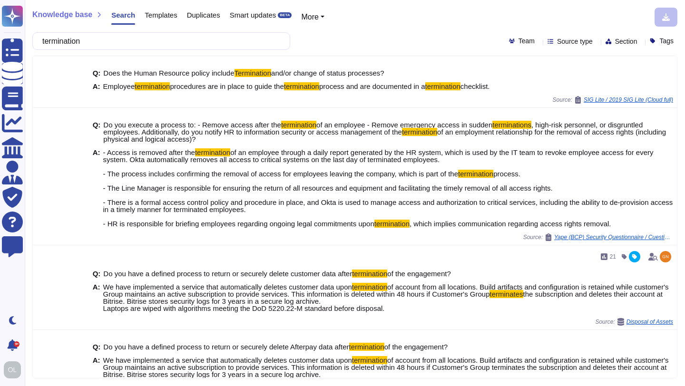
scroll to position [76, 0]
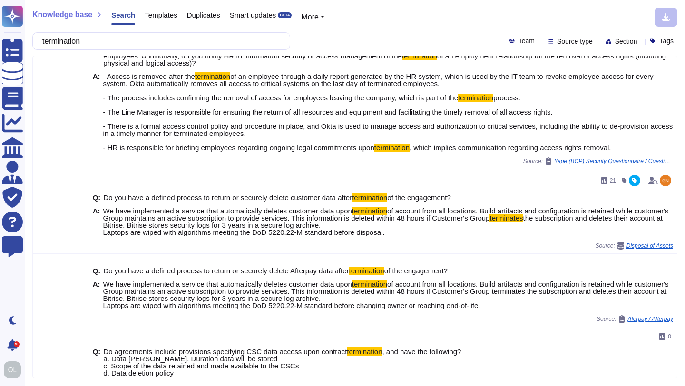
click at [45, 39] on div "termination" at bounding box center [161, 41] width 258 height 18
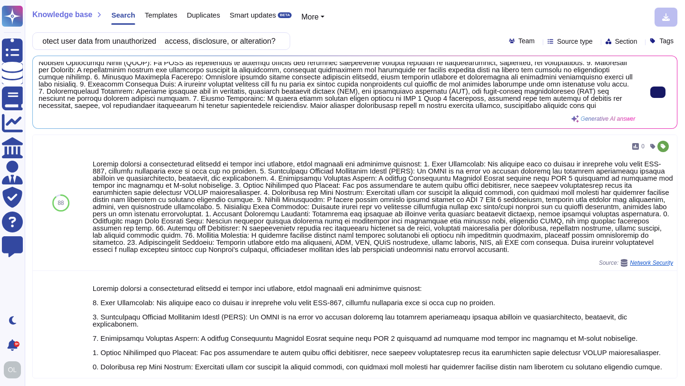
scroll to position [31, 0]
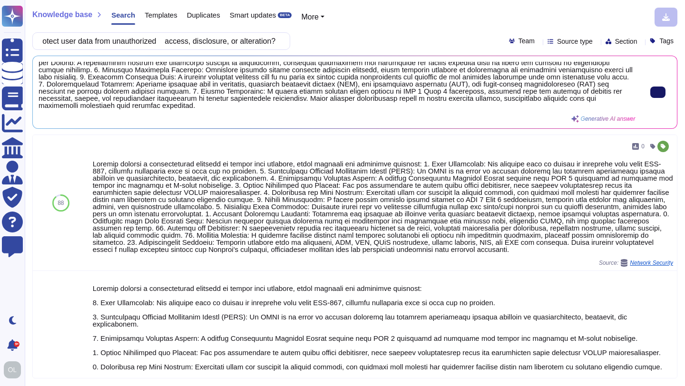
type input "What security measures are in place to protect user data from unauthorized acce…"
click at [658, 92] on icon at bounding box center [658, 92] width 0 height 0
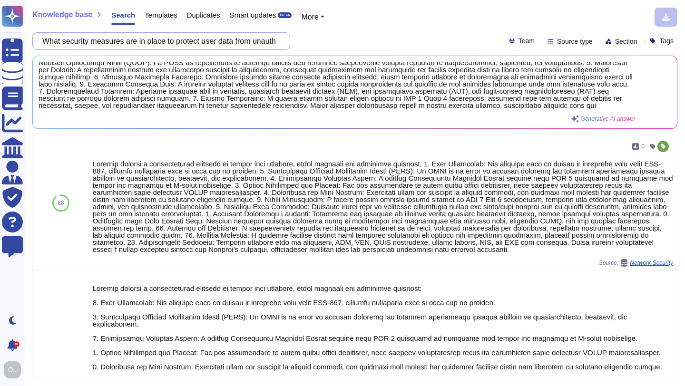
scroll to position [0, 163]
drag, startPoint x: 51, startPoint y: 41, endPoint x: 330, endPoint y: 50, distance: 278.8
click at [330, 50] on div "Knowledge base Search Templates Duplicates Smart updates BETA More Sections Wha…" at bounding box center [355, 193] width 660 height 386
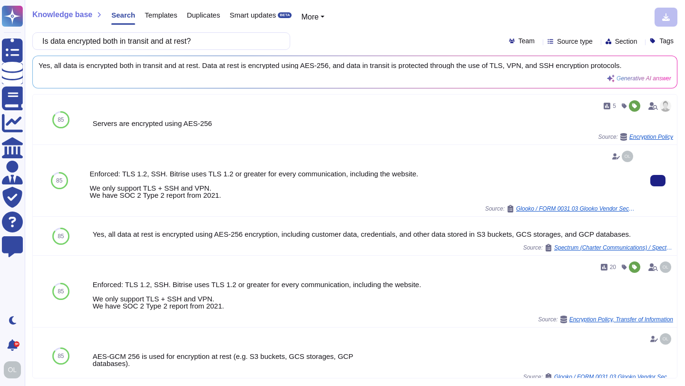
scroll to position [164, 0]
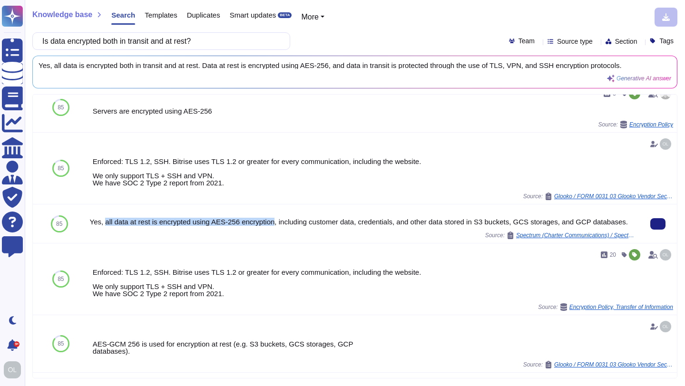
drag, startPoint x: 106, startPoint y: 256, endPoint x: 280, endPoint y: 257, distance: 174.5
click at [280, 225] on div "Yes, all data at rest is encrypted using AES-256 encryption, including customer…" at bounding box center [362, 221] width 545 height 7
copy div "all data at rest is encrypted using AES-256 encryption"
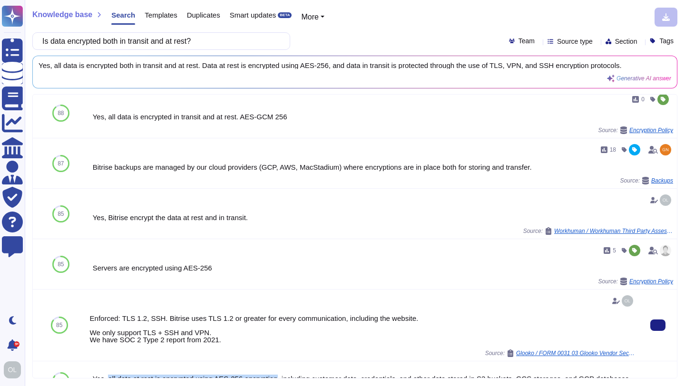
scroll to position [7, 0]
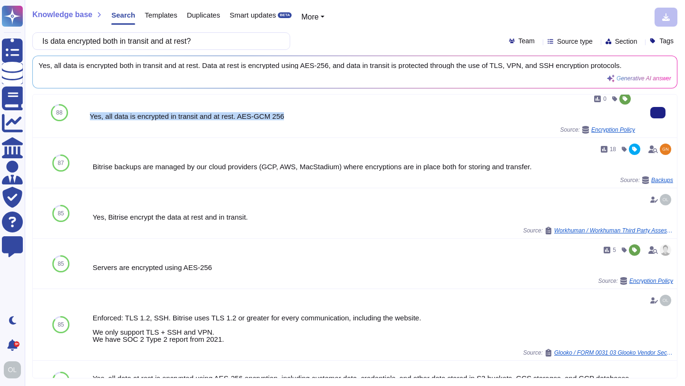
drag, startPoint x: 300, startPoint y: 116, endPoint x: 90, endPoint y: 115, distance: 209.3
click at [90, 115] on div "Yes, all data is encrypted in transit and at rest. AES-GCM 256" at bounding box center [362, 116] width 545 height 7
copy div "Yes, all data is encrypted in transit and at rest. AES-GCM 256"
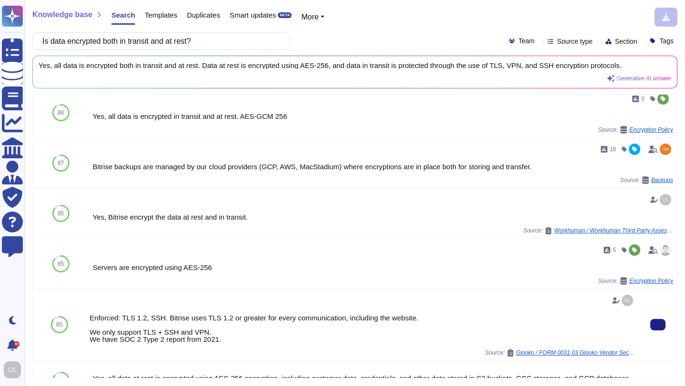
click at [166, 309] on div "Enforced: TLS 1.2, SSH. Bitrise uses TLS 1.2 or greater for every communication…" at bounding box center [362, 325] width 545 height 64
drag, startPoint x: 166, startPoint y: 319, endPoint x: 124, endPoint y: 318, distance: 41.9
click at [124, 318] on div "Enforced: TLS 1.2, SSH. Bitrise uses TLS 1.2 or greater for every communication…" at bounding box center [362, 328] width 545 height 29
copy div "TLS 1.2, SSH."
drag, startPoint x: 49, startPoint y: 39, endPoint x: 312, endPoint y: 51, distance: 263.8
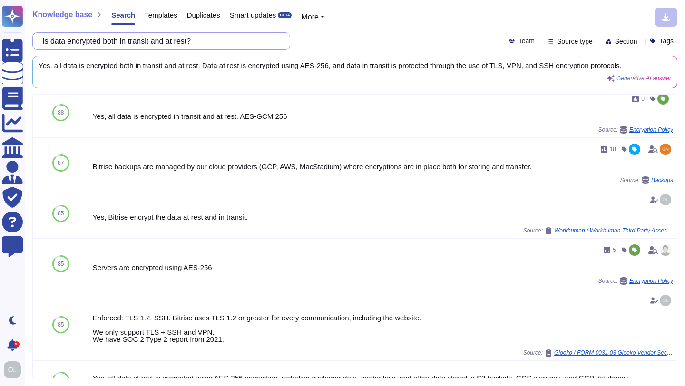
click at [312, 51] on div "Knowledge base Search Templates Duplicates Smart updates BETA More Is data encr…" at bounding box center [355, 193] width 660 height 386
paste input "What happens in the event of data breach and user information is compromised"
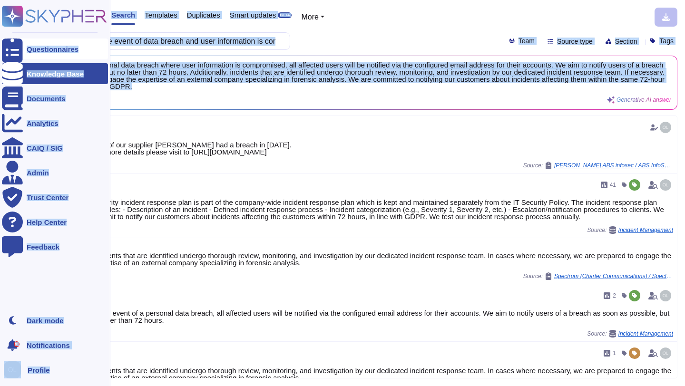
scroll to position [0, 0]
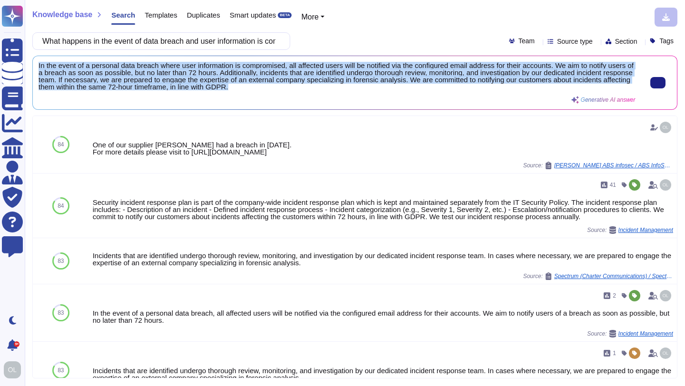
drag, startPoint x: 317, startPoint y: 86, endPoint x: 39, endPoint y: 66, distance: 279.4
click at [39, 66] on span "In the event of a personal data breach where user information is compromised, a…" at bounding box center [337, 76] width 597 height 29
copy span "In the event of a personal data breach where user information is compromised, a…"
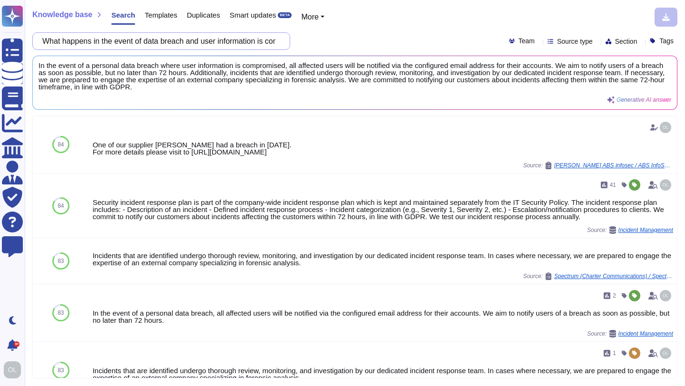
scroll to position [0, 53]
drag, startPoint x: 52, startPoint y: 40, endPoint x: 311, endPoint y: 48, distance: 259.3
click at [311, 48] on div "What happens in the event of data breach and user information is compromised? T…" at bounding box center [354, 41] width 645 height 18
paste input "Does the vendor share user data with any third parties"
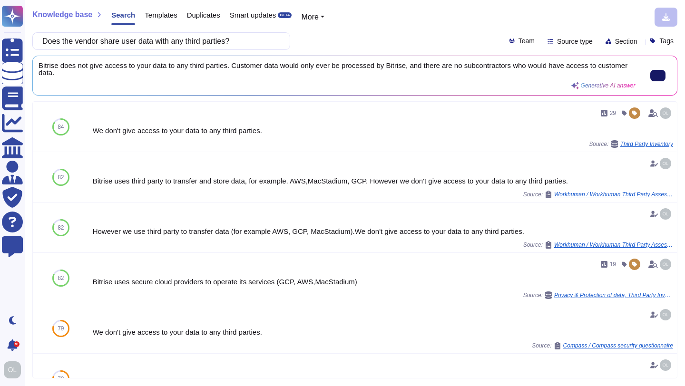
type input "Does the vendor share user data with any third parties?"
